Goal: Book appointment/travel/reservation

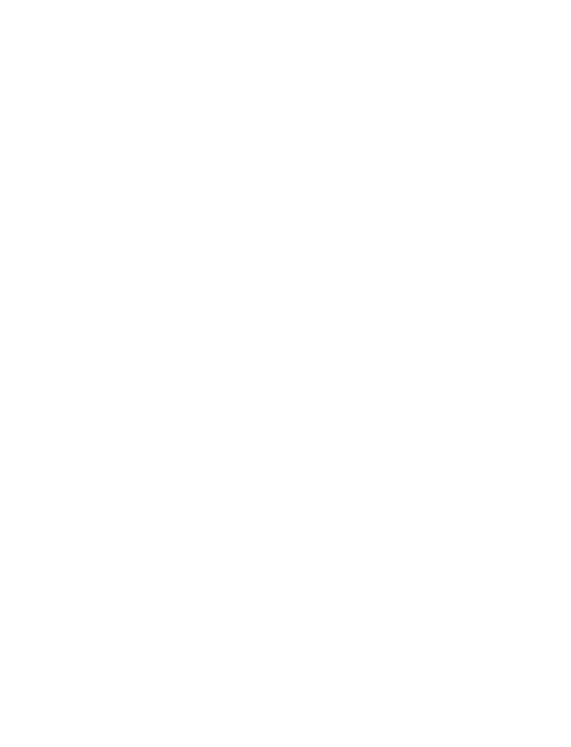
click at [70, 381] on span "Arrivo" at bounding box center [56, 376] width 41 height 10
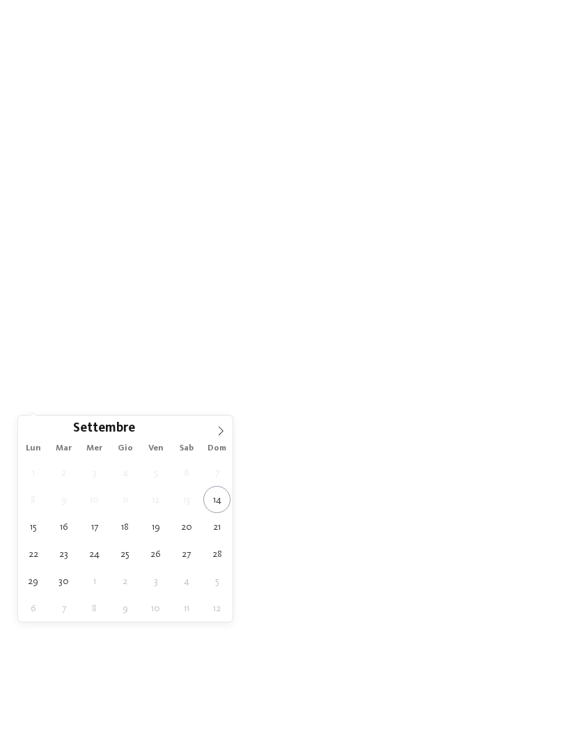
click at [221, 432] on icon at bounding box center [221, 431] width 10 height 10
click at [213, 436] on span at bounding box center [221, 428] width 24 height 24
click at [216, 436] on icon at bounding box center [221, 431] width 10 height 10
click at [221, 436] on icon at bounding box center [221, 431] width 10 height 10
type input "****"
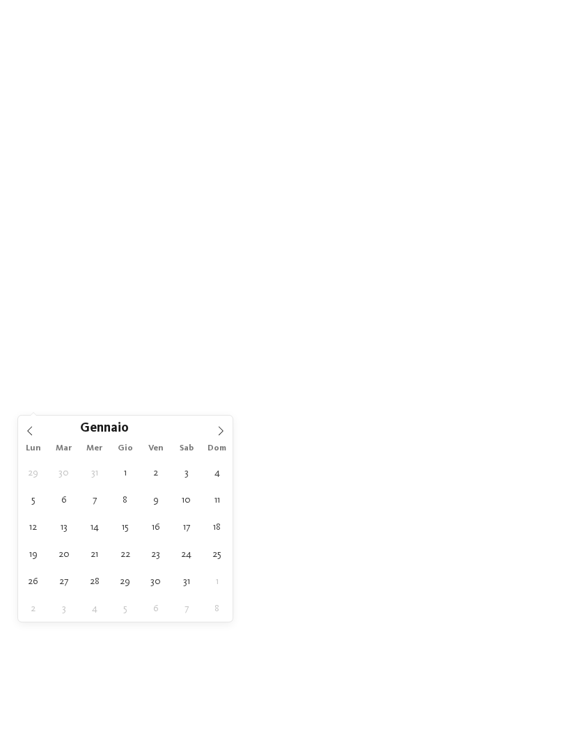
click at [221, 438] on span at bounding box center [221, 428] width 24 height 24
click at [223, 436] on icon at bounding box center [221, 431] width 10 height 10
click at [220, 436] on icon at bounding box center [221, 431] width 10 height 10
click at [209, 436] on span at bounding box center [221, 428] width 24 height 24
click at [212, 432] on span at bounding box center [221, 428] width 24 height 24
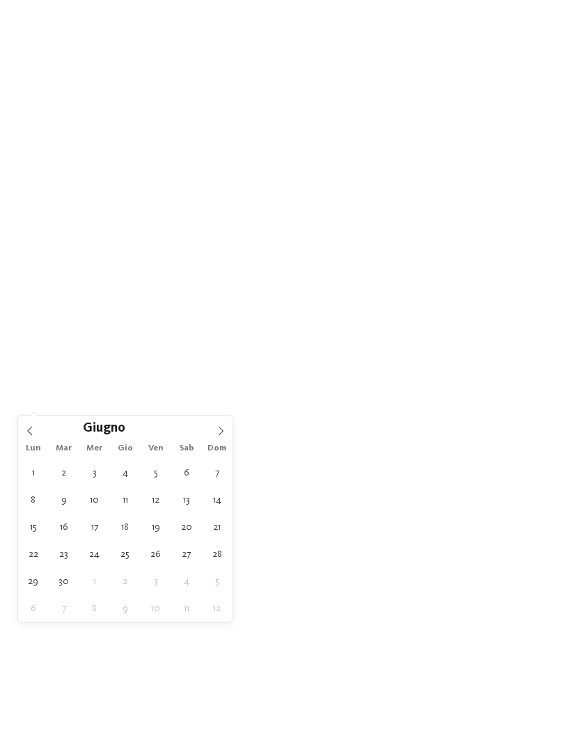
click at [216, 430] on icon at bounding box center [221, 431] width 10 height 10
click at [216, 436] on icon at bounding box center [221, 431] width 10 height 10
type div "08.08.2026"
type input "****"
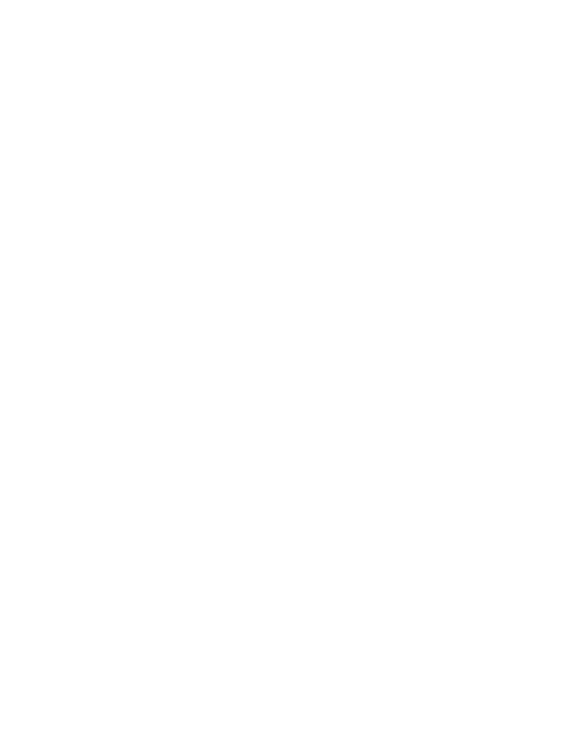
click at [158, 387] on div "12.08.2026" at bounding box center [136, 375] width 76 height 24
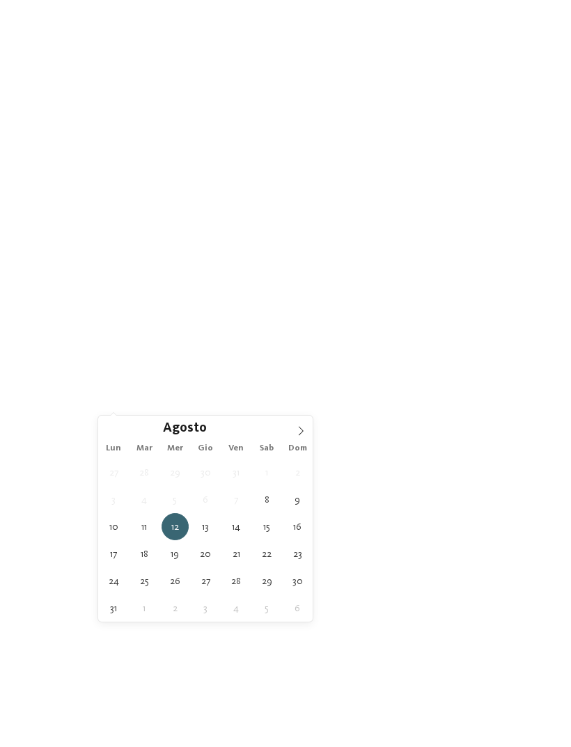
type div "08.08.2026"
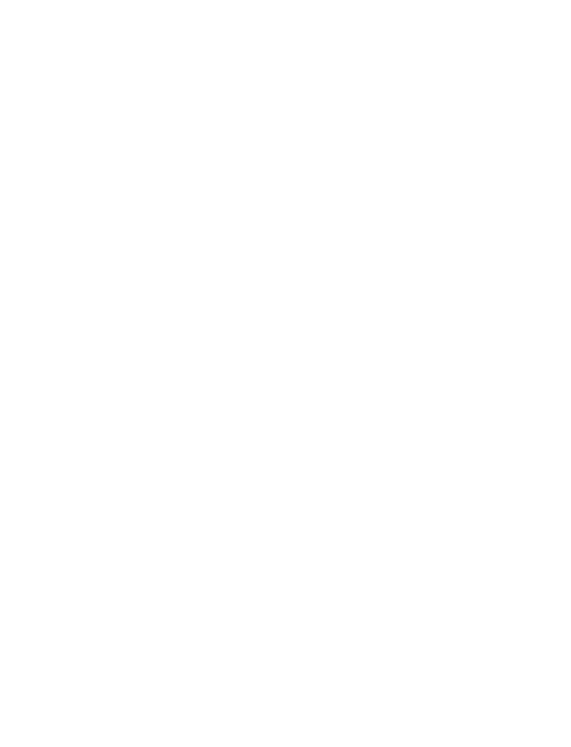
click at [65, 387] on div "08.08.2026" at bounding box center [56, 375] width 76 height 24
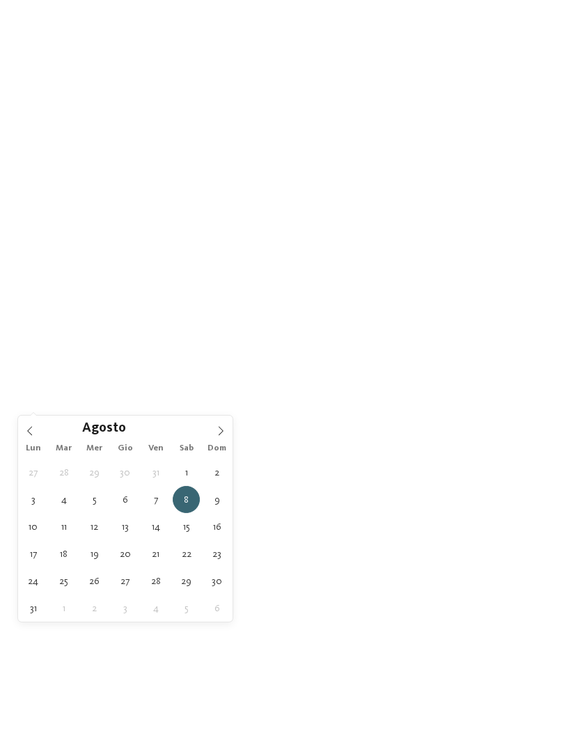
type div "01.08.2026"
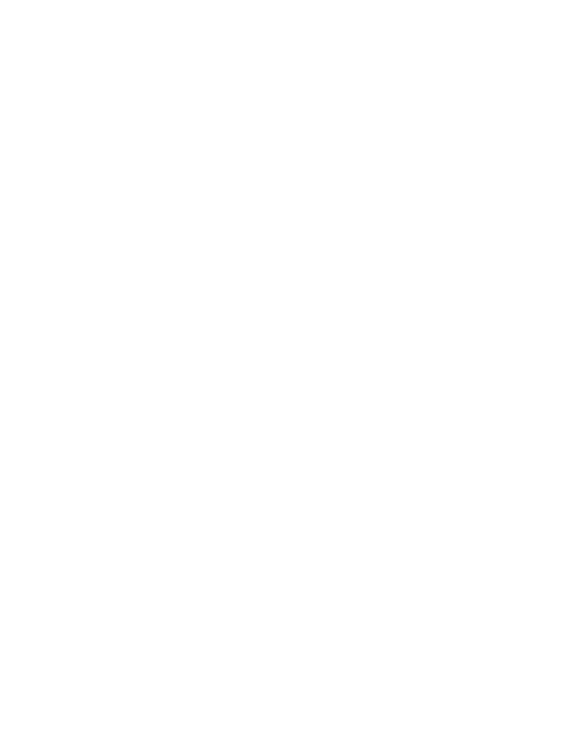
click at [236, 381] on span "Regione" at bounding box center [216, 376] width 41 height 10
click at [364, 291] on div "Dolomiti" at bounding box center [285, 305] width 181 height 28
click at [369, 353] on div at bounding box center [369, 360] width 14 height 14
click at [370, 381] on div at bounding box center [369, 388] width 14 height 14
click at [366, 325] on div at bounding box center [369, 332] width 14 height 14
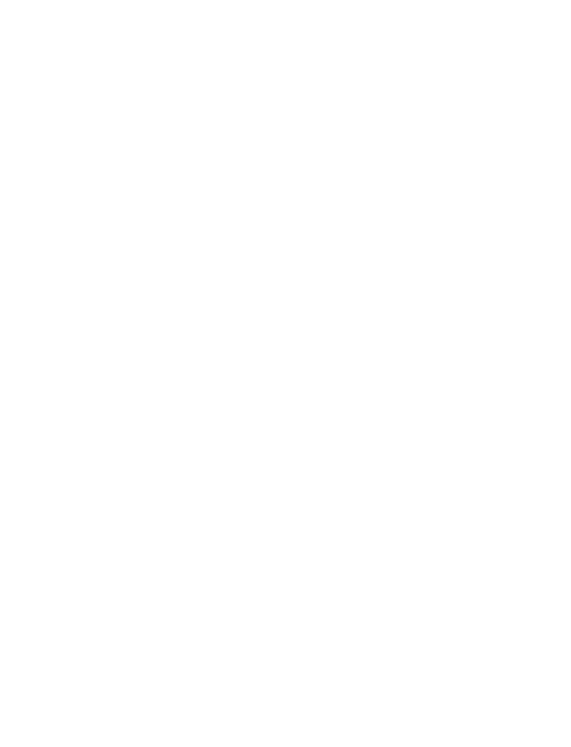
click at [364, 409] on div at bounding box center [369, 416] width 14 height 14
click at [326, 451] on div "accetta" at bounding box center [285, 465] width 181 height 28
click at [313, 381] on span "I miei desideri" at bounding box center [299, 376] width 47 height 10
click at [500, 65] on icon at bounding box center [509, 77] width 30 height 24
click at [518, 387] on link "trova l’hotel" at bounding box center [515, 375] width 76 height 24
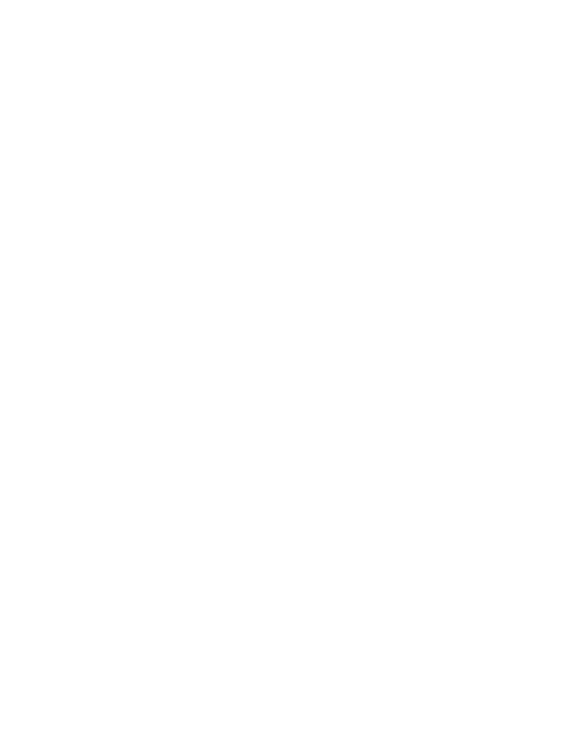
scroll to position [29, 0]
click at [65, 565] on div "Apertura novembre 2025" at bounding box center [153, 520] width 251 height 141
click at [57, 555] on h4 "Alpura – Il rifugio di lusso a 5 stelle in [GEOGRAPHIC_DATA]" at bounding box center [153, 557] width 223 height 37
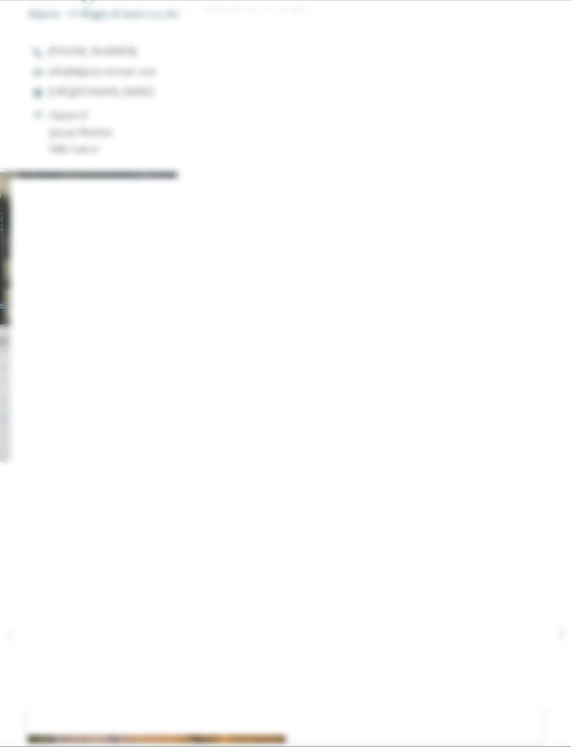
scroll to position [1098, 0]
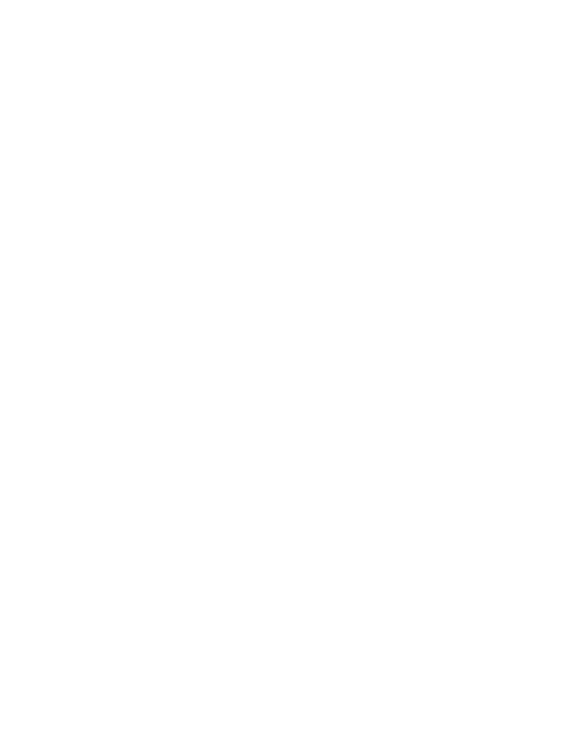
click at [539, 230] on icon at bounding box center [543, 242] width 30 height 24
click at [358, 300] on div "Appartamenti" at bounding box center [362, 312] width 74 height 24
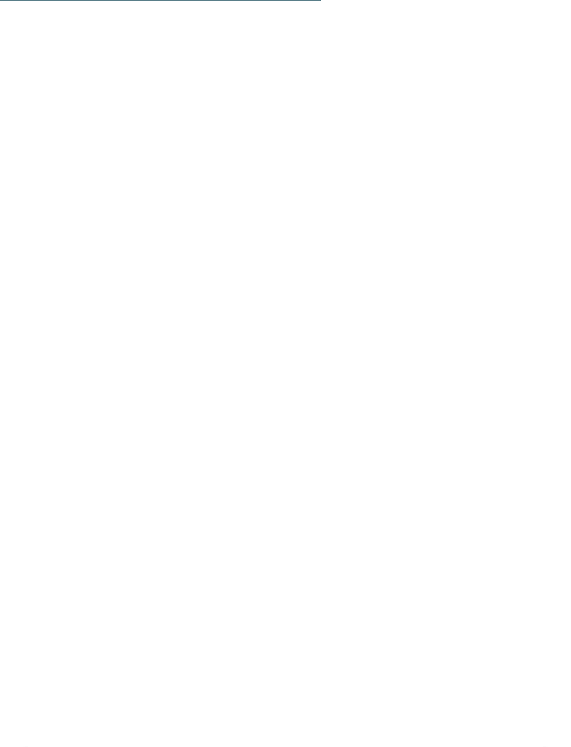
scroll to position [2288, 0]
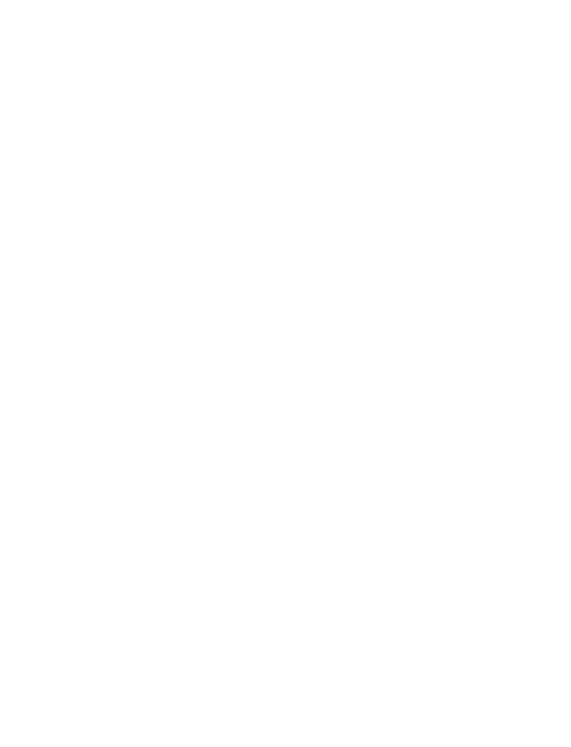
click at [527, 384] on icon at bounding box center [543, 399] width 38 height 31
click at [541, 369] on icon at bounding box center [543, 384] width 38 height 31
click at [543, 369] on icon at bounding box center [543, 384] width 38 height 31
click at [544, 369] on icon at bounding box center [543, 384] width 38 height 31
click at [539, 369] on icon at bounding box center [543, 384] width 38 height 31
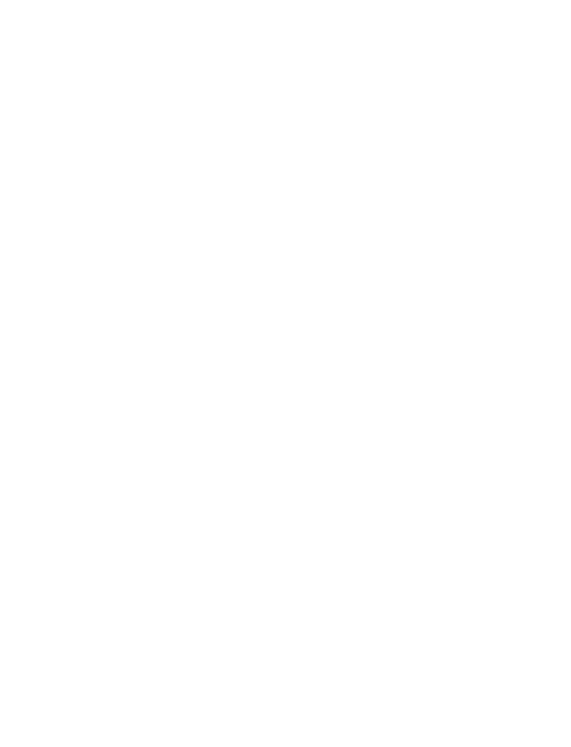
click at [540, 369] on icon at bounding box center [543, 384] width 38 height 31
click at [538, 369] on icon at bounding box center [543, 384] width 38 height 31
click at [539, 369] on icon at bounding box center [543, 384] width 38 height 31
click at [545, 378] on icon at bounding box center [543, 393] width 38 height 31
click at [541, 369] on icon at bounding box center [543, 384] width 38 height 31
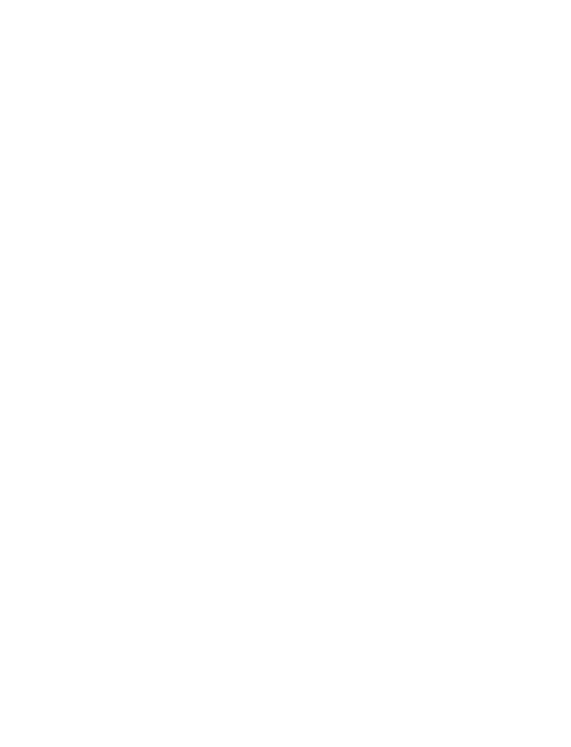
click at [539, 384] on icon at bounding box center [543, 399] width 38 height 31
click at [401, 498] on link "[PERSON_NAME] ora" at bounding box center [360, 512] width 115 height 28
